Goal: Task Accomplishment & Management: Complete application form

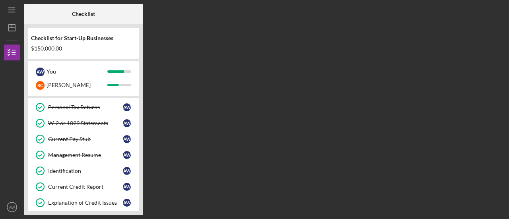
scroll to position [53, 0]
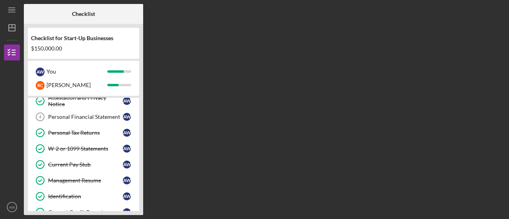
click at [73, 119] on link "Personal Financial Statement 4 Personal Financial Statement A W" at bounding box center [83, 117] width 103 height 16
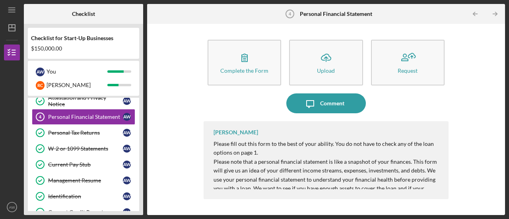
drag, startPoint x: 231, startPoint y: 72, endPoint x: 224, endPoint y: 67, distance: 9.3
click at [224, 68] on div "Complete the Form" at bounding box center [244, 71] width 48 height 6
click at [239, 72] on div "Complete the Form" at bounding box center [244, 71] width 48 height 6
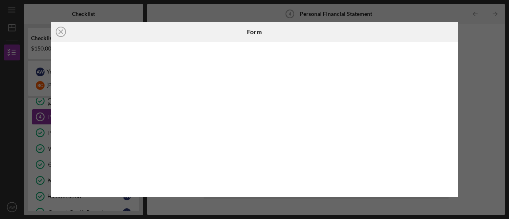
click at [60, 34] on icon "Icon/Close" at bounding box center [61, 32] width 20 height 20
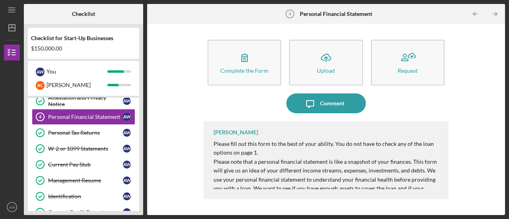
click at [79, 100] on div "Attestation and Privacy Notice" at bounding box center [85, 101] width 75 height 13
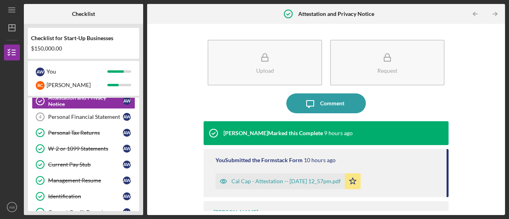
scroll to position [29, 0]
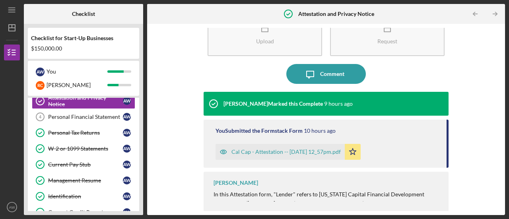
click at [225, 150] on icon "button" at bounding box center [223, 152] width 6 height 4
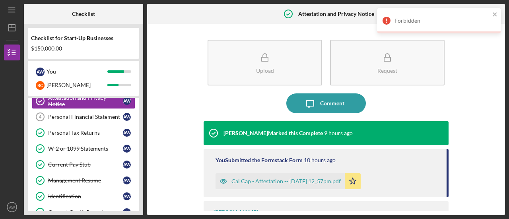
scroll to position [29, 0]
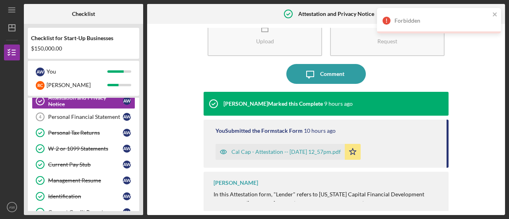
click at [76, 118] on div "Personal Financial Statement" at bounding box center [85, 117] width 75 height 6
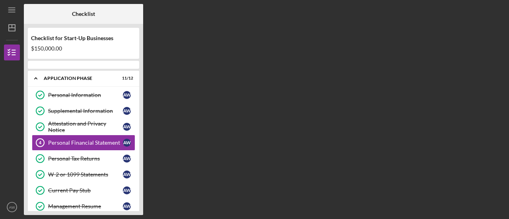
scroll to position [1, 0]
